Goal: Browse casually

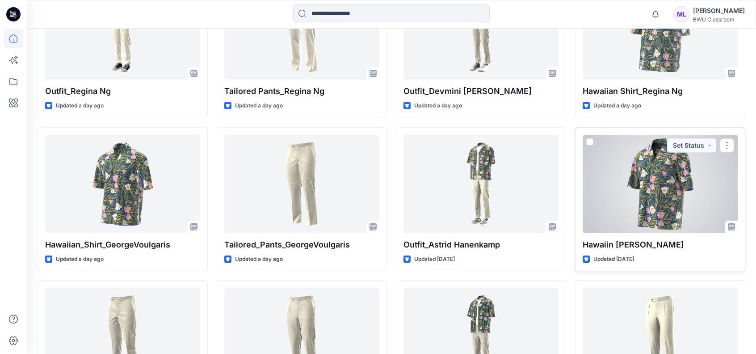
scroll to position [508, 0]
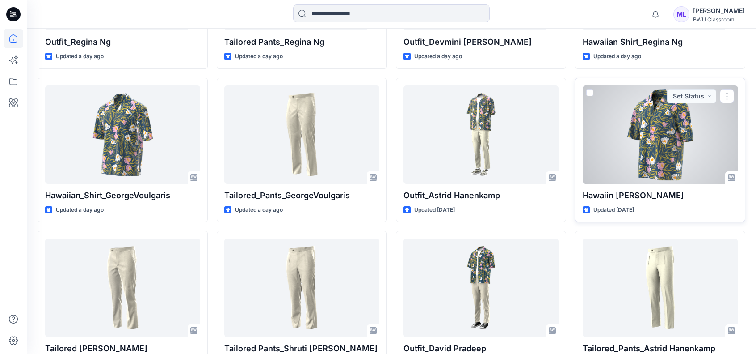
click at [643, 147] on div at bounding box center [660, 134] width 155 height 98
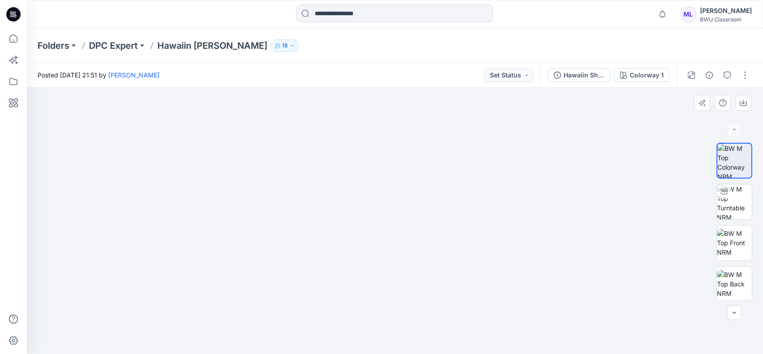
drag, startPoint x: 380, startPoint y: 179, endPoint x: 400, endPoint y: 183, distance: 20.5
click at [400, 183] on img at bounding box center [395, 158] width 524 height 391
drag, startPoint x: 491, startPoint y: 202, endPoint x: 471, endPoint y: 207, distance: 20.8
click at [471, 207] on img at bounding box center [395, 162] width 524 height 384
drag, startPoint x: 471, startPoint y: 227, endPoint x: 492, endPoint y: 223, distance: 21.4
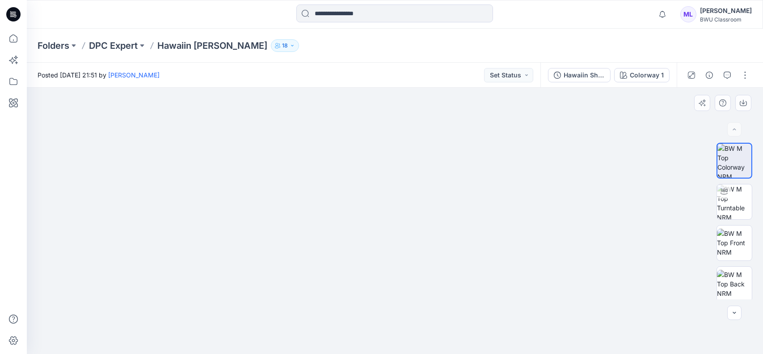
click at [492, 223] on img at bounding box center [395, 159] width 524 height 387
drag, startPoint x: 456, startPoint y: 250, endPoint x: 508, endPoint y: 226, distance: 57.0
click at [393, 226] on img at bounding box center [395, 184] width 395 height 338
click at [732, 201] on img at bounding box center [734, 201] width 35 height 35
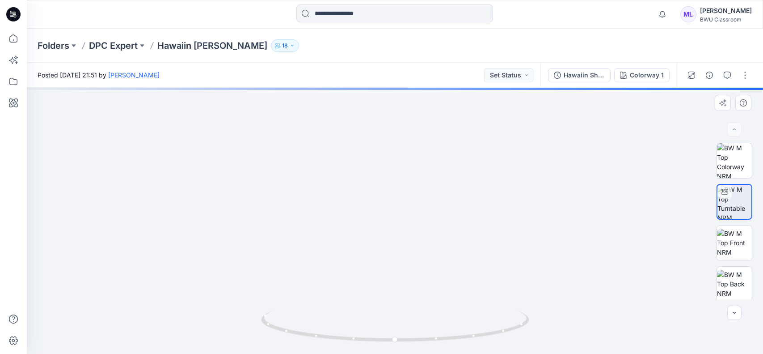
drag, startPoint x: 429, startPoint y: 237, endPoint x: 295, endPoint y: 237, distance: 134.1
click at [295, 237] on img at bounding box center [348, 18] width 1077 height 670
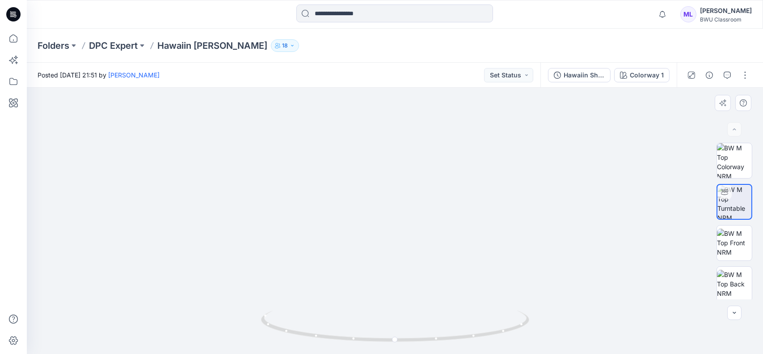
drag, startPoint x: 333, startPoint y: 201, endPoint x: 359, endPoint y: 248, distance: 53.5
click at [359, 248] on img at bounding box center [395, 131] width 716 height 445
